Goal: Task Accomplishment & Management: Manage account settings

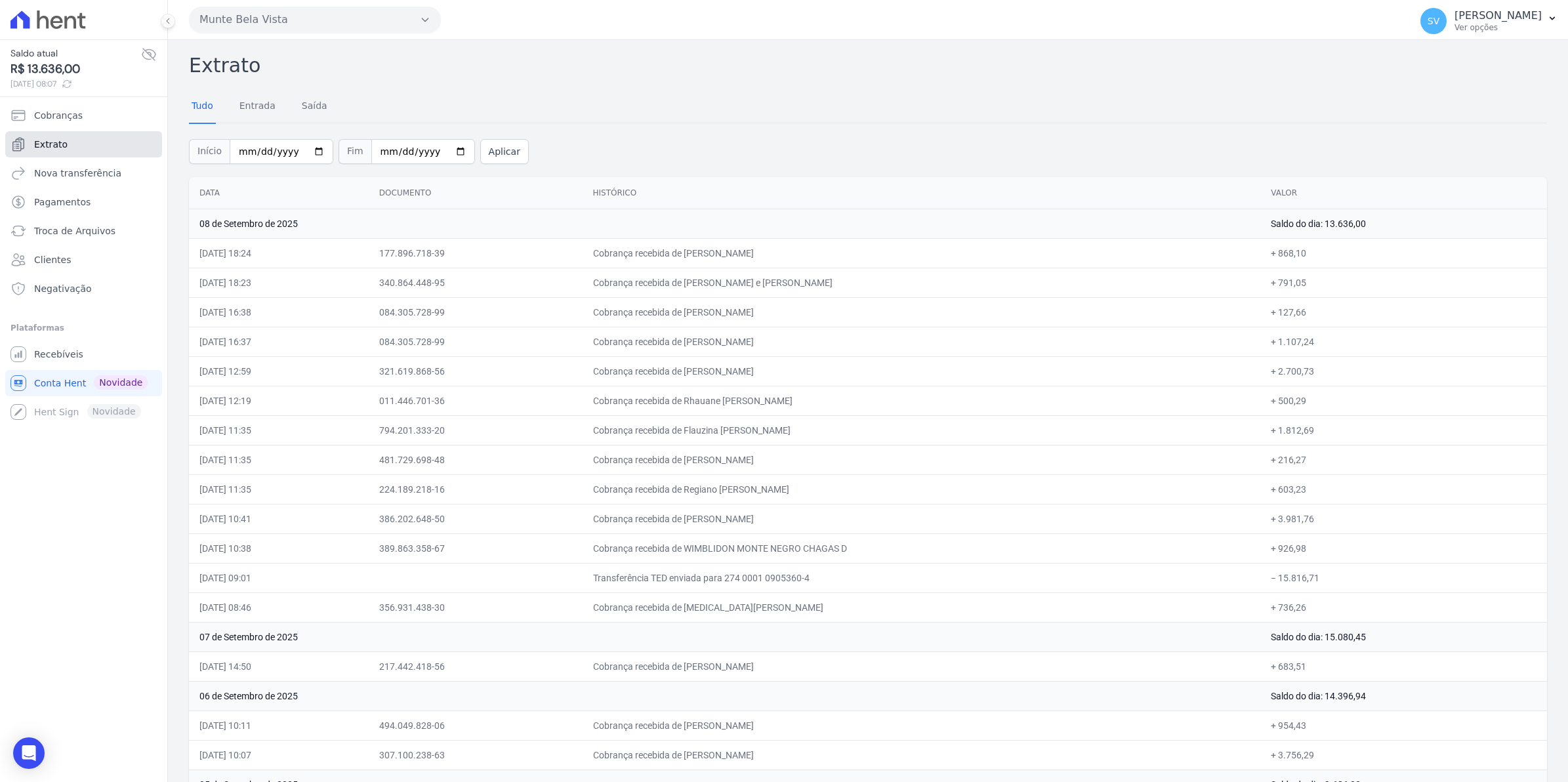
click at [42, 138] on span "Extrato" at bounding box center [51, 144] width 34 height 13
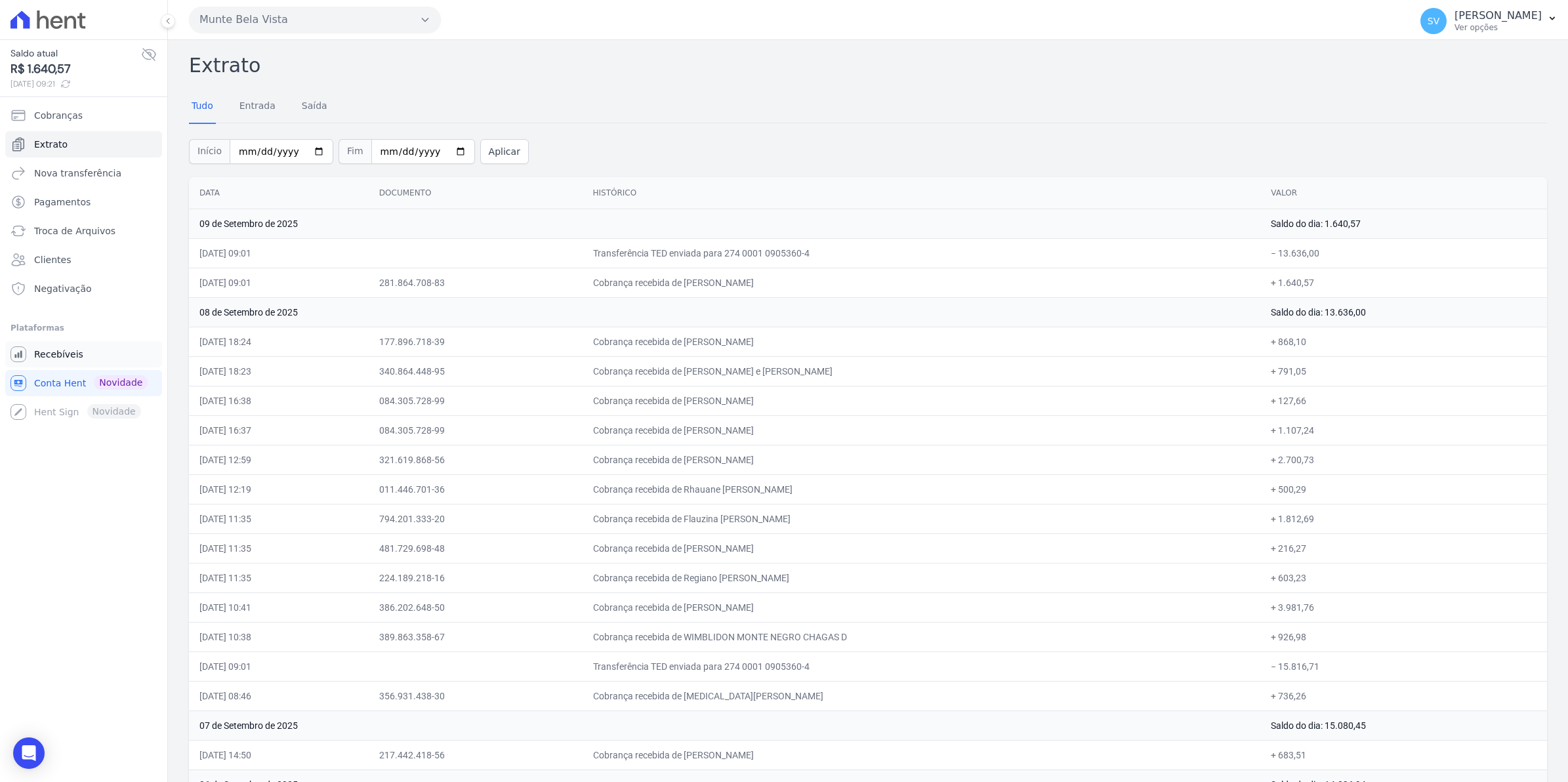
click at [59, 353] on span "Recebíveis" at bounding box center [58, 354] width 49 height 13
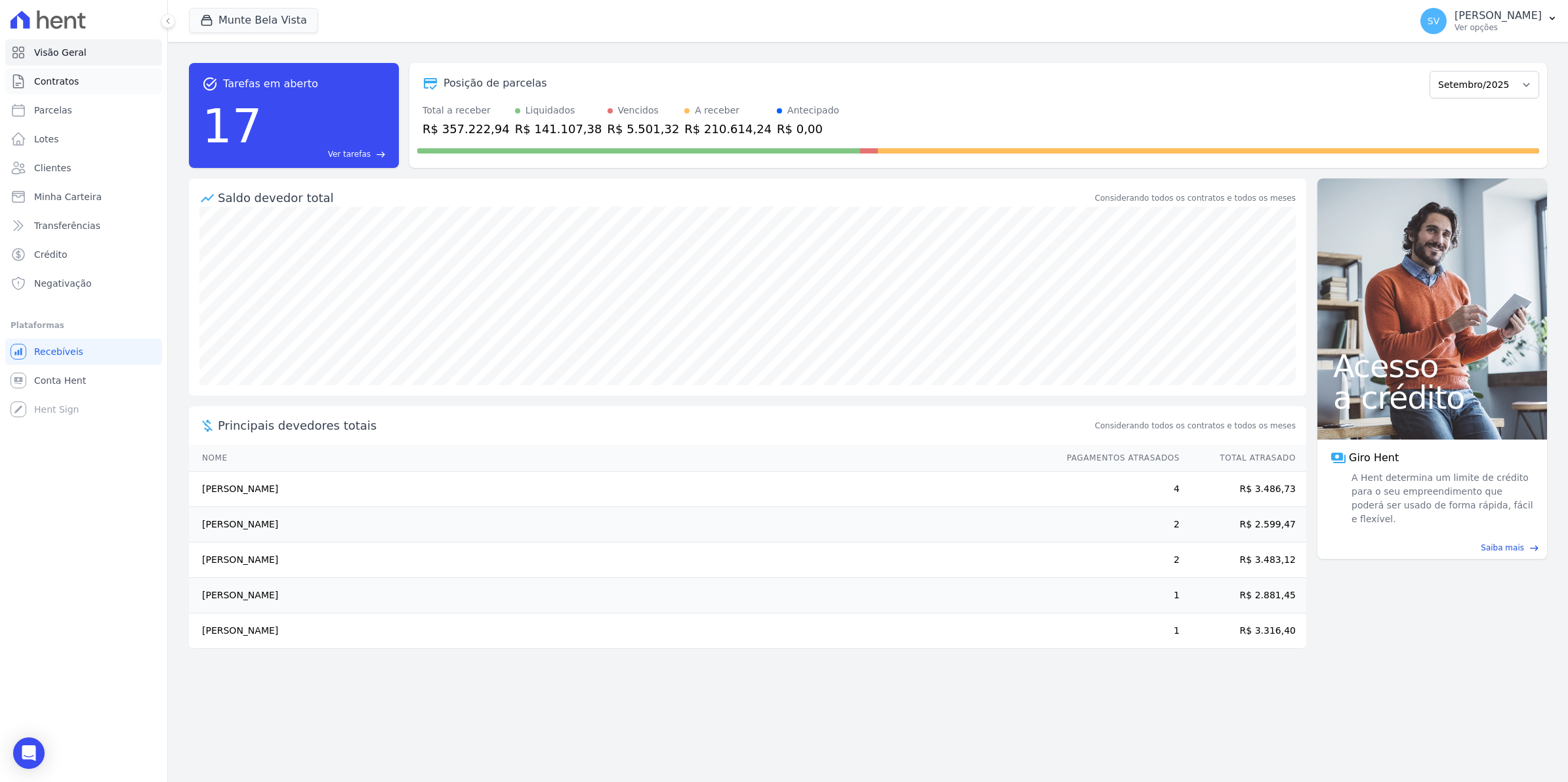
click at [60, 86] on span "Contratos" at bounding box center [56, 81] width 44 height 13
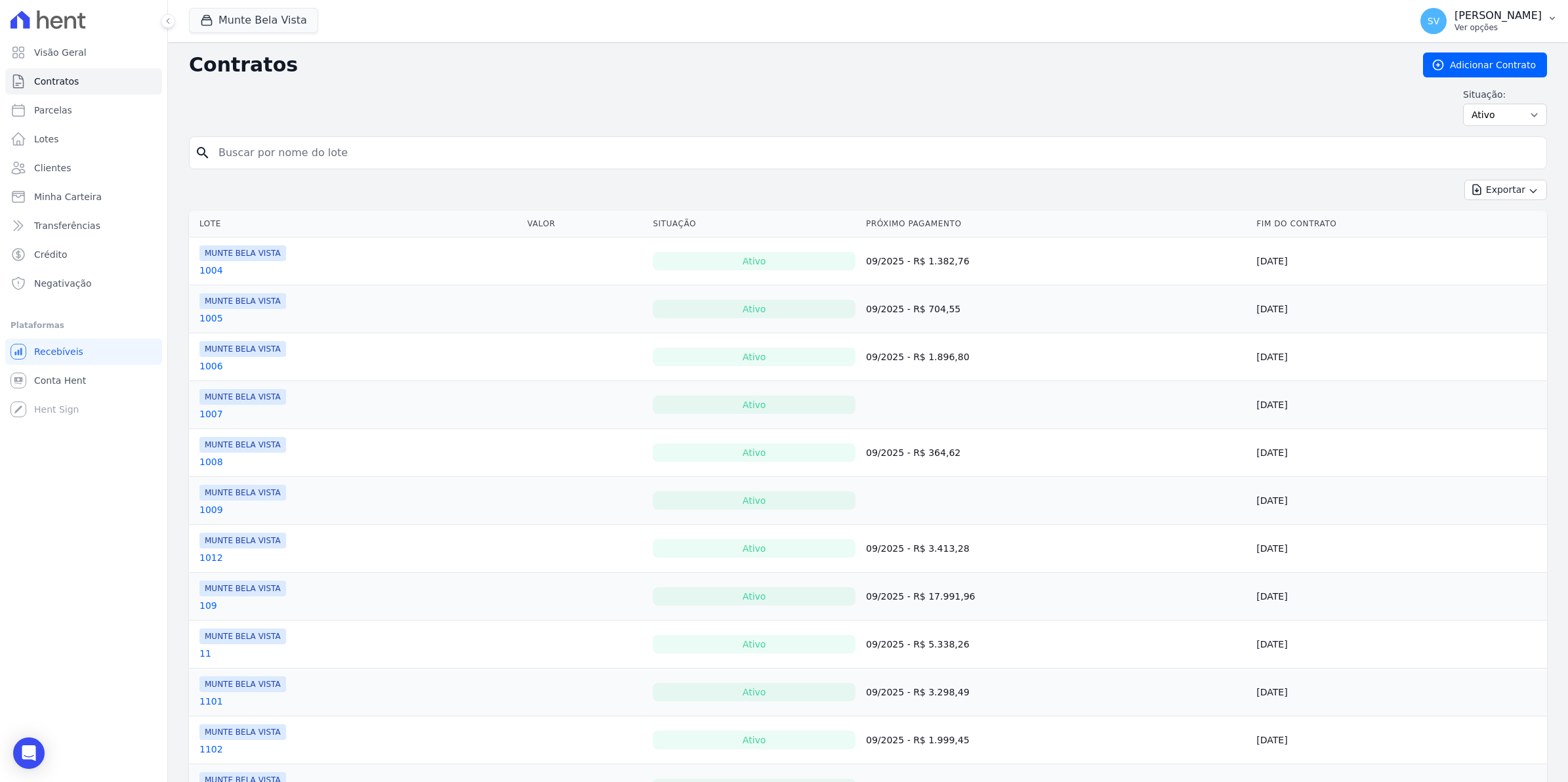
click at [1445, 30] on span "SV" at bounding box center [1433, 21] width 26 height 26
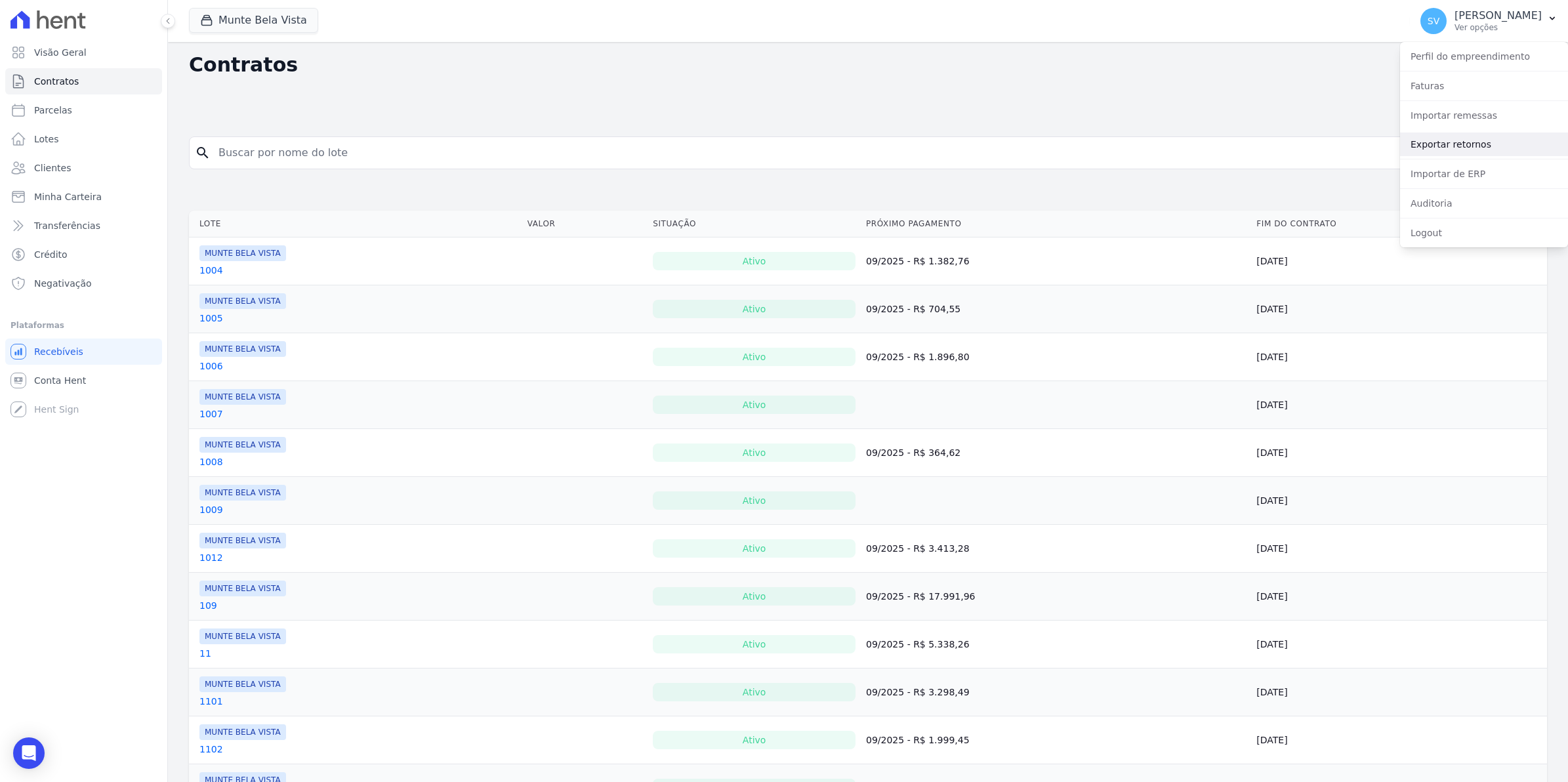
click at [1435, 139] on link "Exportar retornos" at bounding box center [1484, 144] width 168 height 24
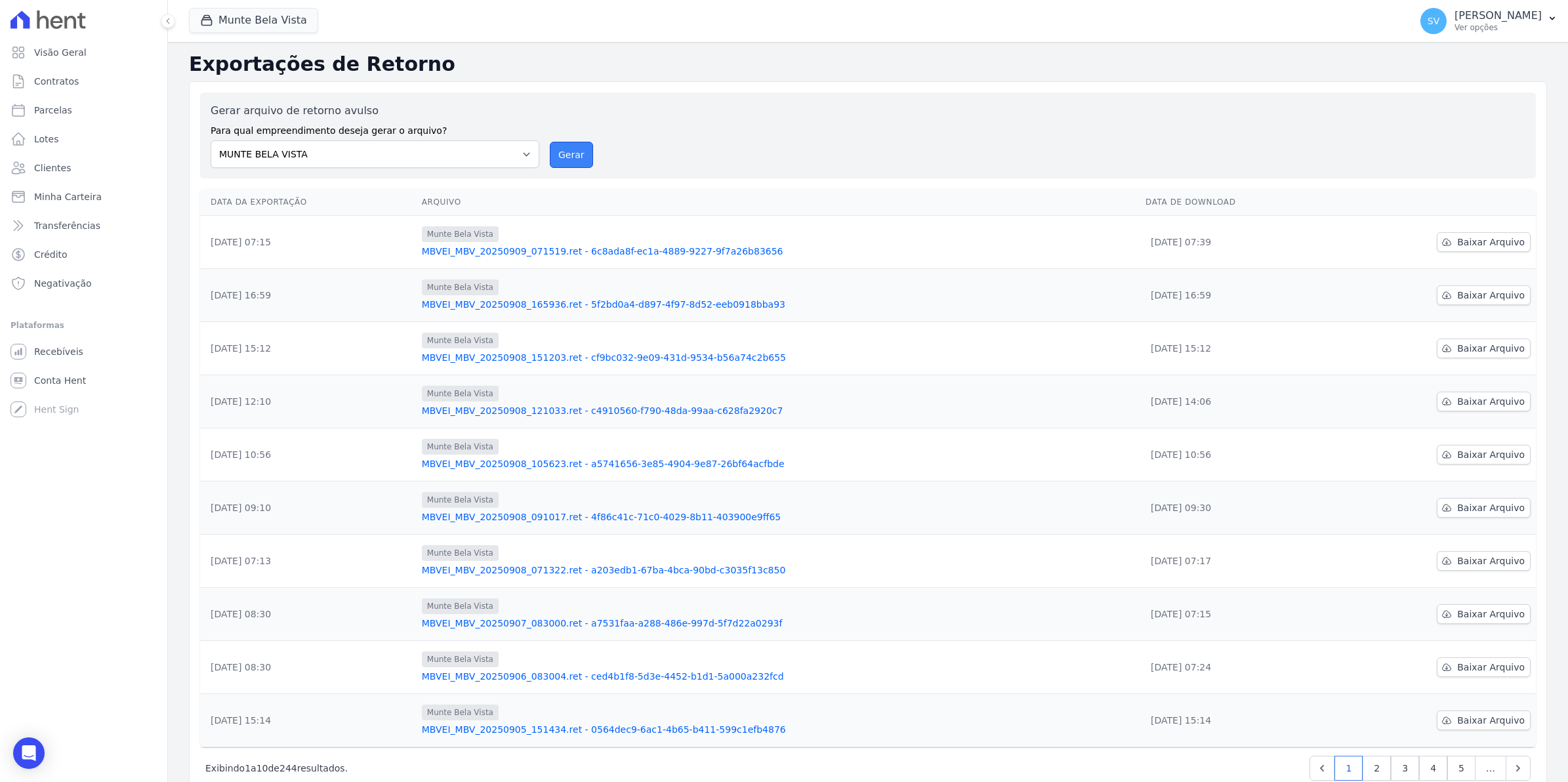
click at [583, 150] on button "Gerar" at bounding box center [572, 155] width 43 height 26
click at [1465, 241] on span "Baixar Arquivo" at bounding box center [1491, 242] width 68 height 13
click at [566, 146] on button "Gerar" at bounding box center [572, 155] width 43 height 26
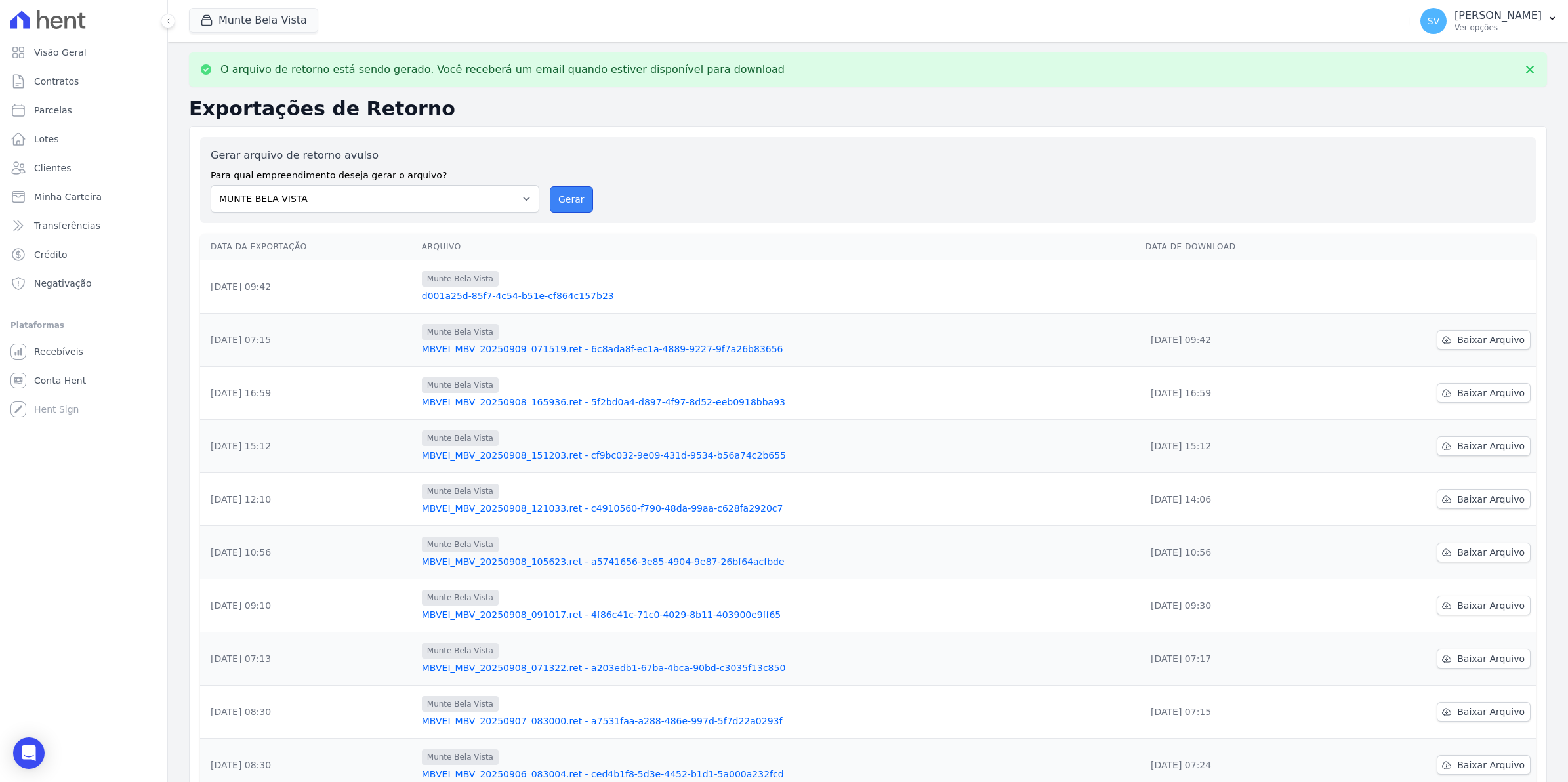
click at [558, 197] on button "Gerar" at bounding box center [572, 200] width 43 height 26
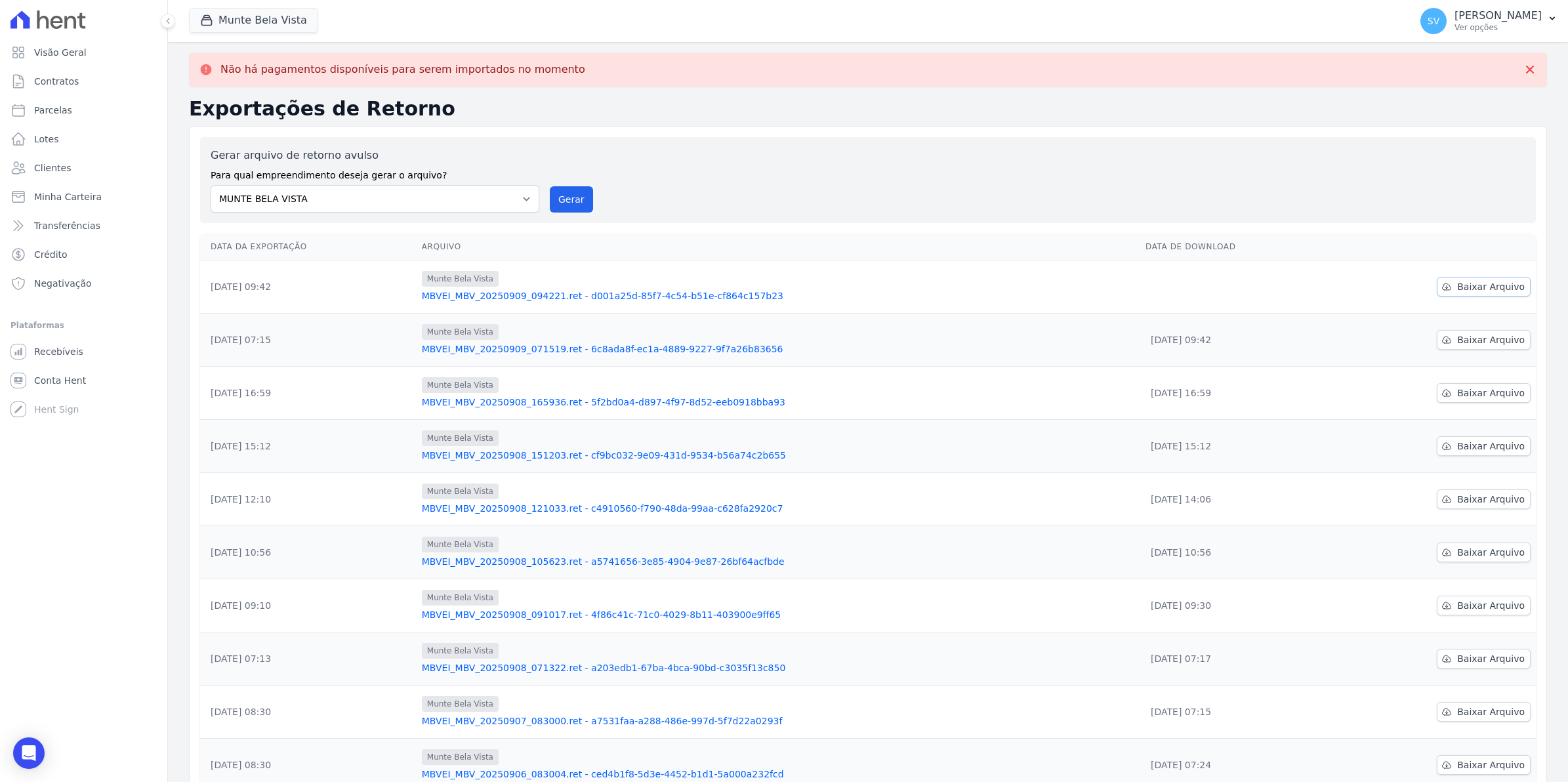
click at [1457, 283] on span "Baixar Arquivo" at bounding box center [1491, 286] width 68 height 13
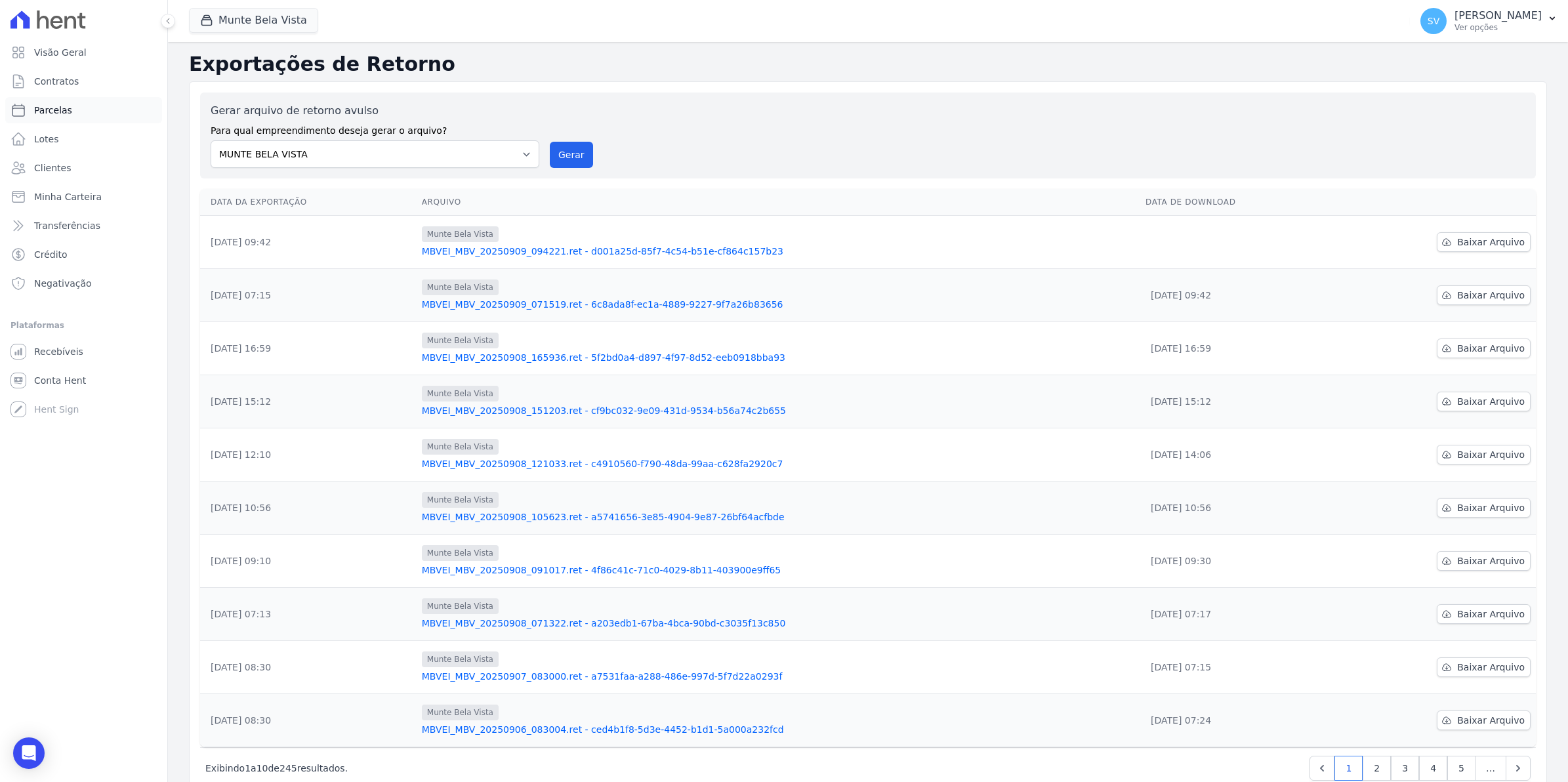
click at [46, 110] on span "Parcelas" at bounding box center [53, 110] width 38 height 13
click at [66, 356] on span "Recebíveis" at bounding box center [58, 351] width 49 height 13
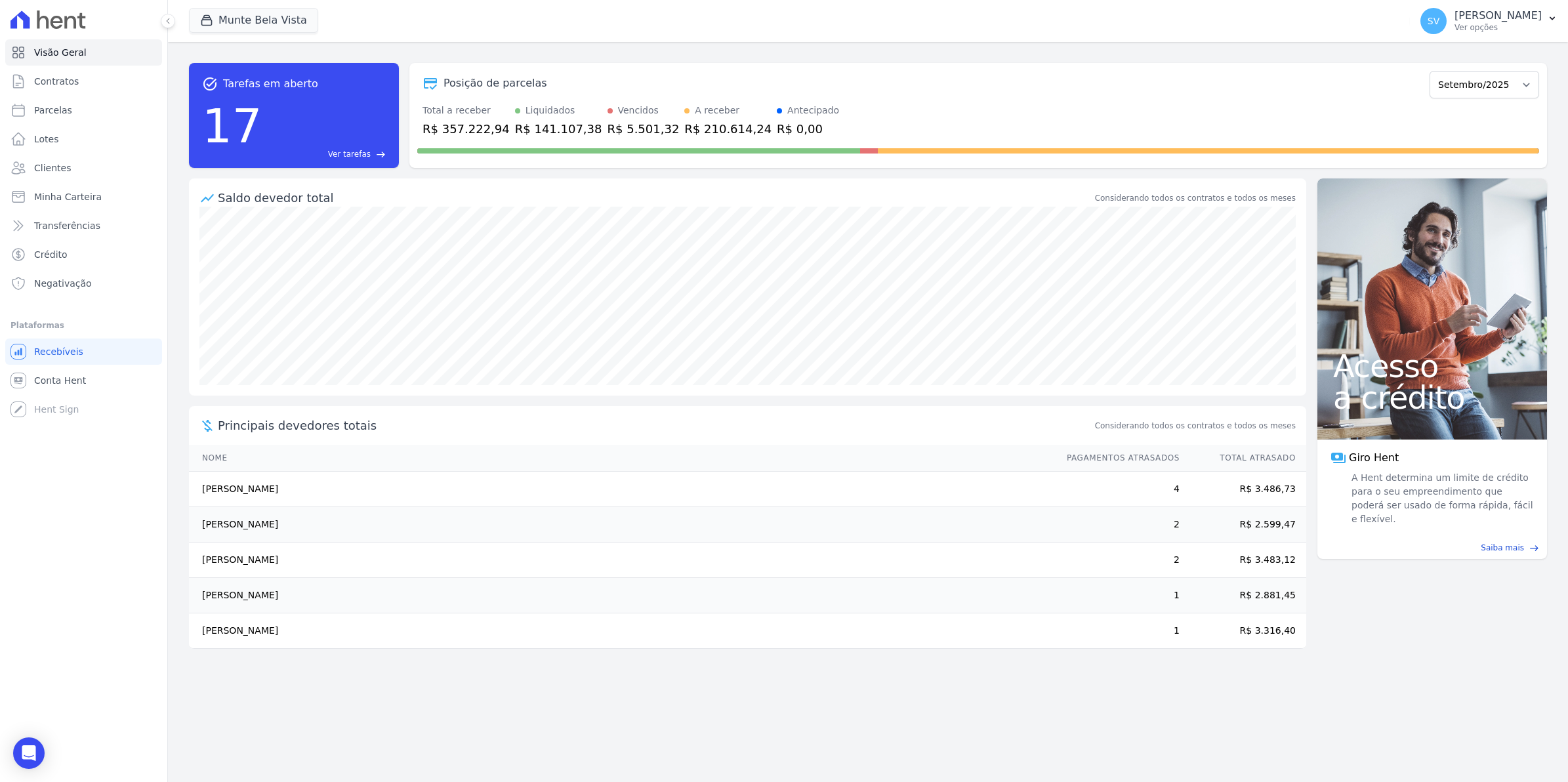
select select
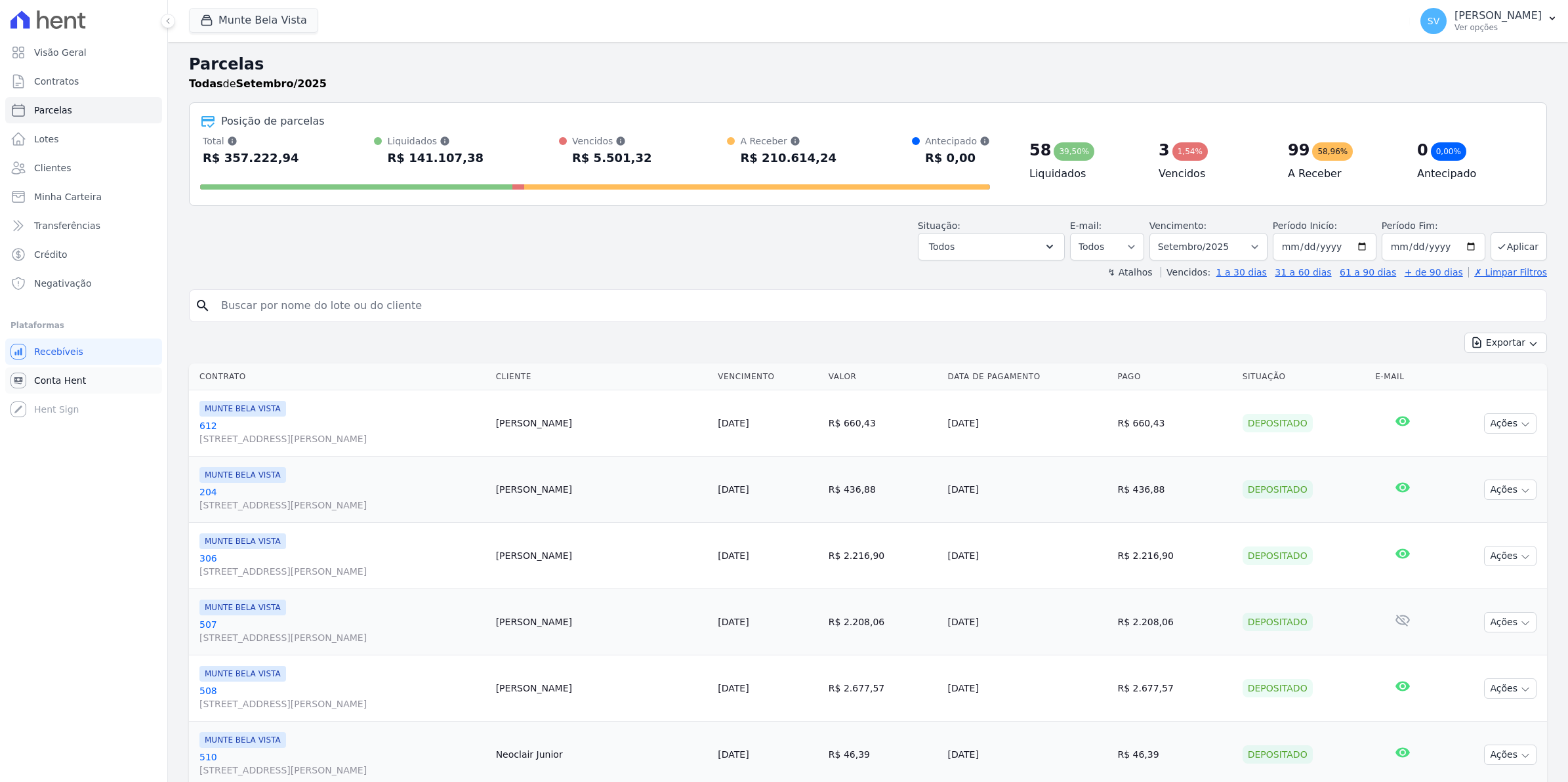
click at [71, 379] on span "Conta Hent" at bounding box center [59, 381] width 52 height 13
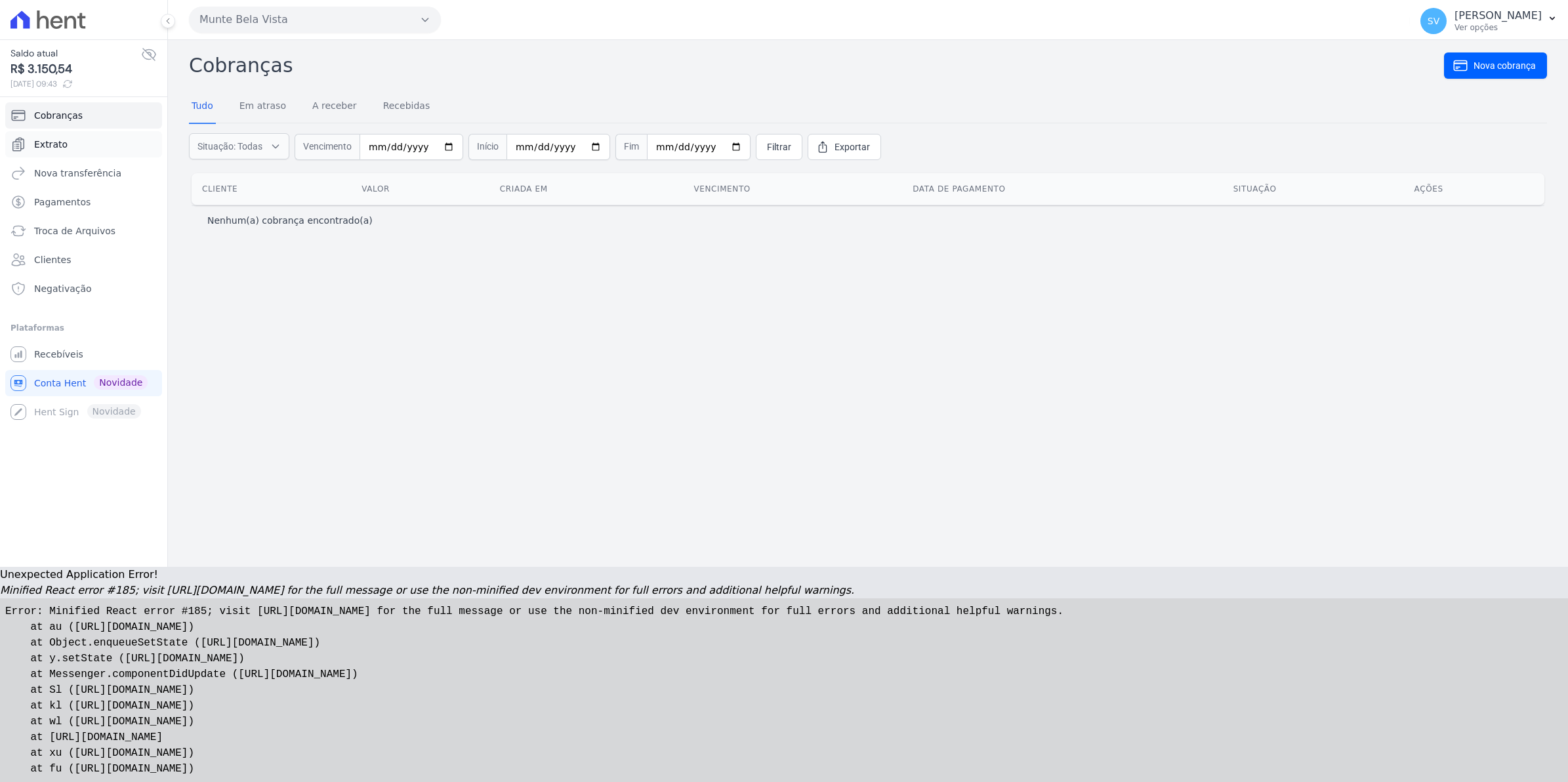
click at [41, 149] on span "Extrato" at bounding box center [51, 144] width 34 height 13
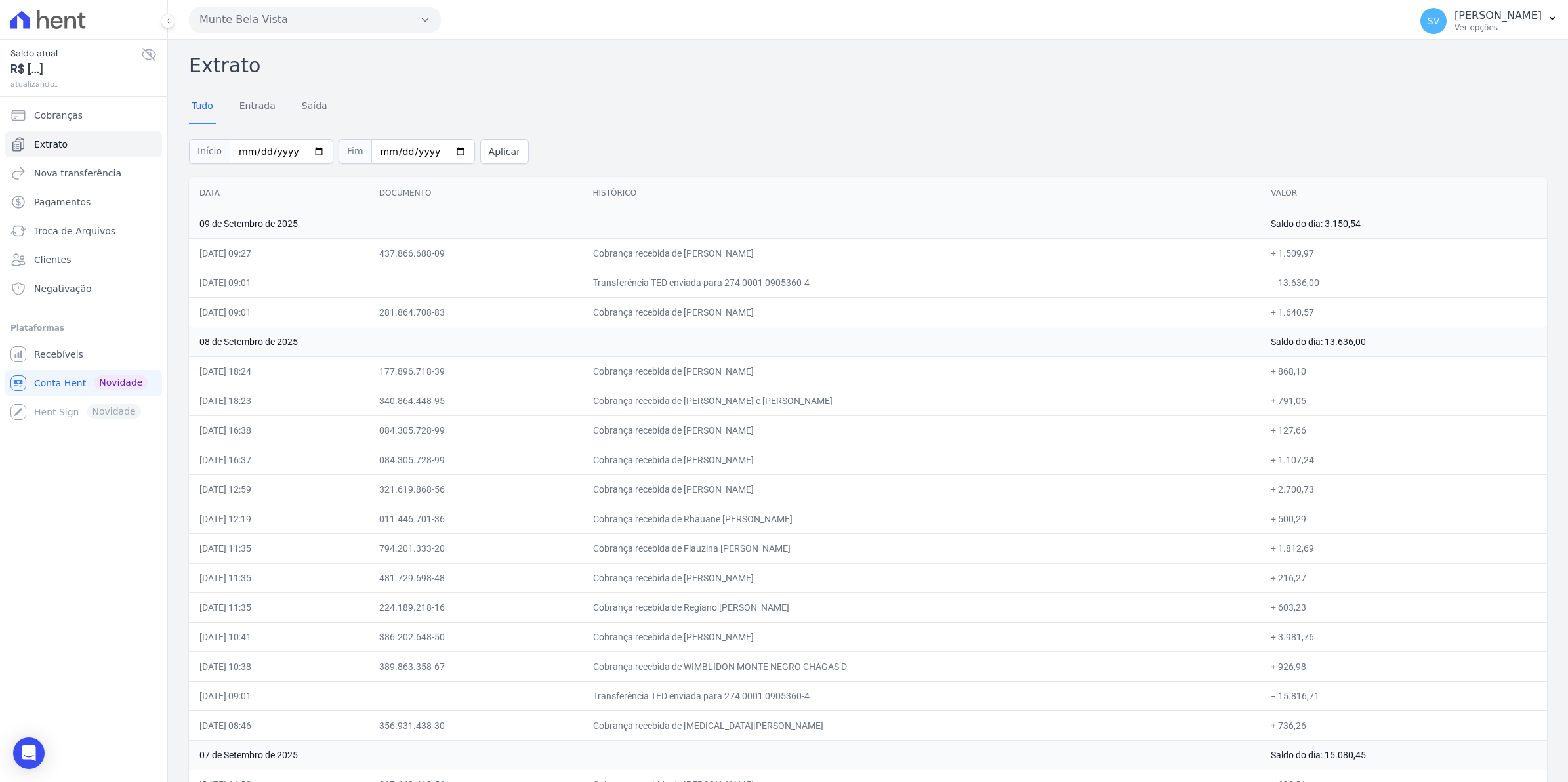
click at [55, 145] on span "Extrato" at bounding box center [51, 144] width 34 height 13
